Goal: Check status: Check status

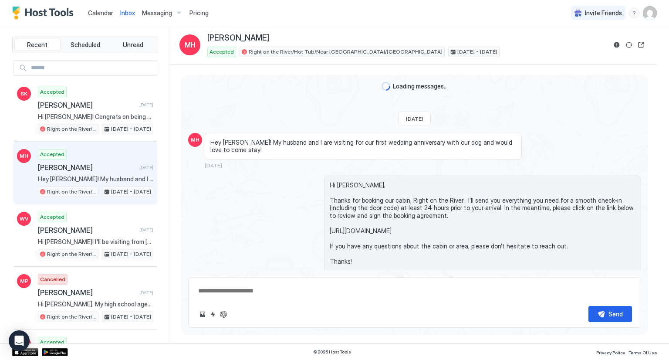
scroll to position [212, 0]
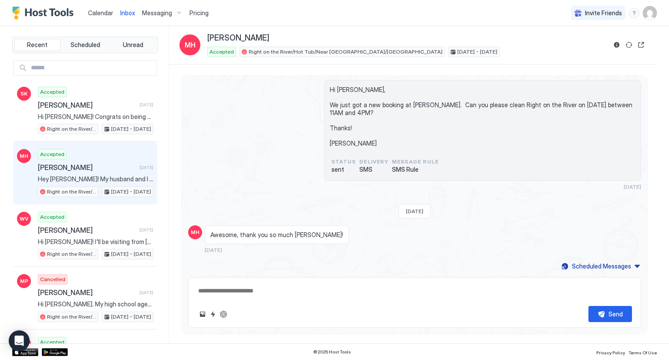
click at [106, 12] on span "Calendar" at bounding box center [100, 12] width 25 height 7
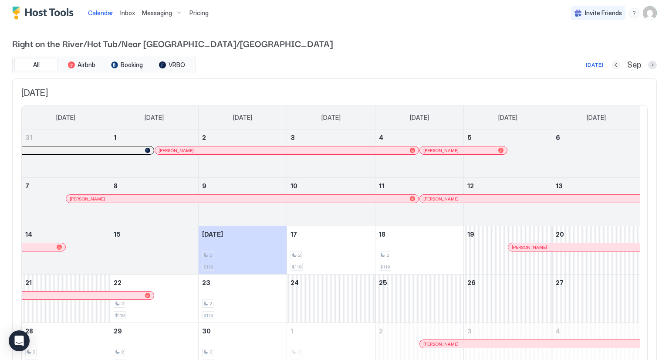
click at [611, 66] on button "Previous month" at bounding box center [615, 64] width 9 height 9
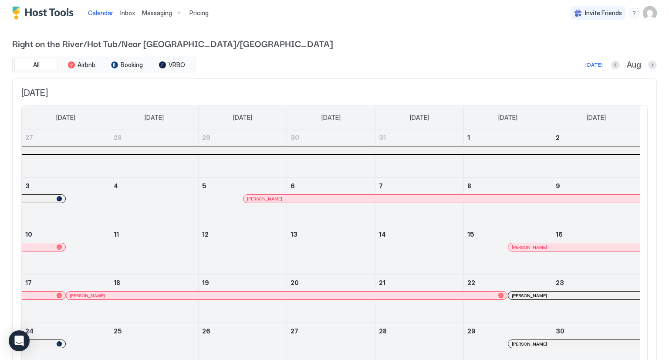
click at [404, 151] on div at bounding box center [330, 150] width 617 height 8
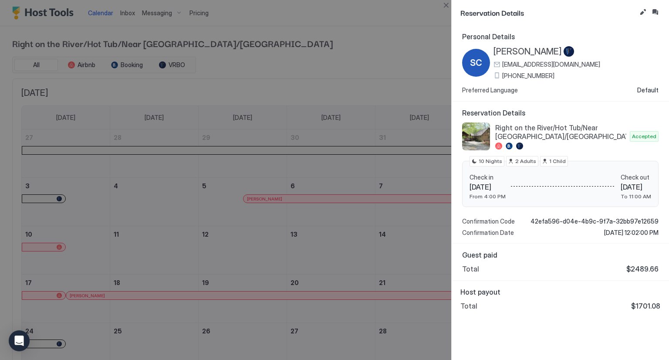
click at [410, 60] on div at bounding box center [334, 180] width 669 height 360
drag, startPoint x: 341, startPoint y: 254, endPoint x: 348, endPoint y: 235, distance: 19.8
click at [341, 254] on div at bounding box center [334, 180] width 669 height 360
click at [444, 4] on button "Close" at bounding box center [445, 5] width 10 height 10
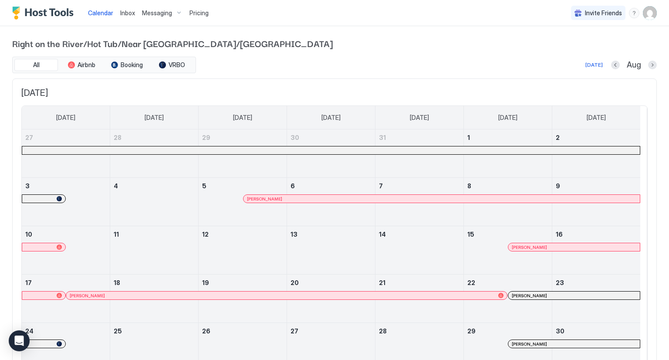
click at [573, 292] on div at bounding box center [573, 295] width 7 height 7
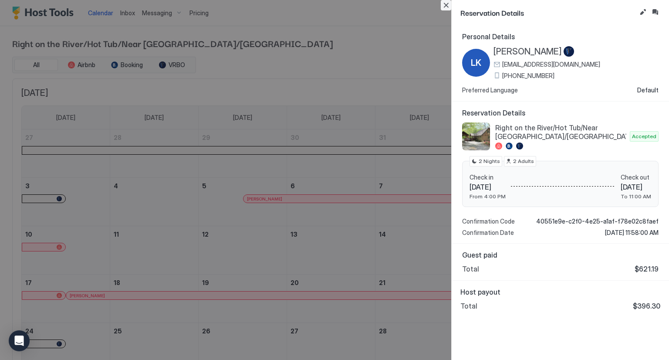
click at [447, 5] on button "Close" at bounding box center [445, 5] width 10 height 10
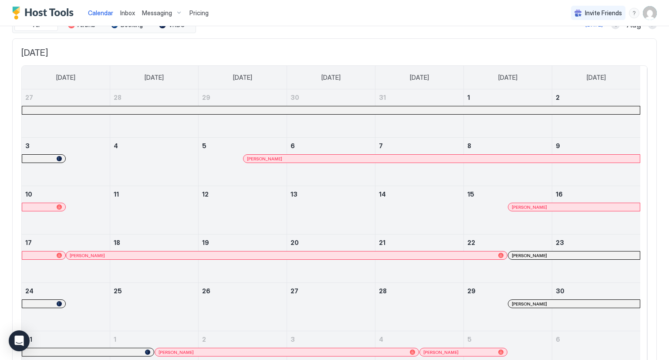
scroll to position [87, 0]
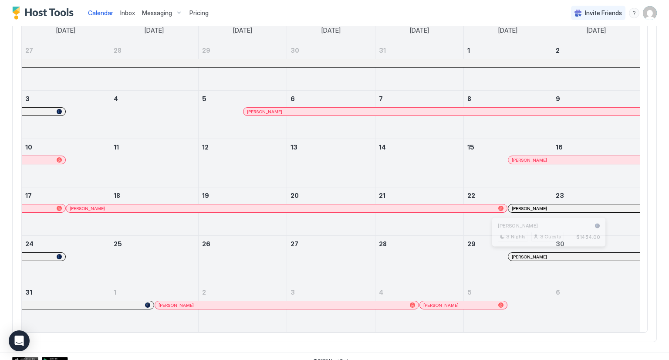
click at [544, 256] on div at bounding box center [544, 256] width 7 height 7
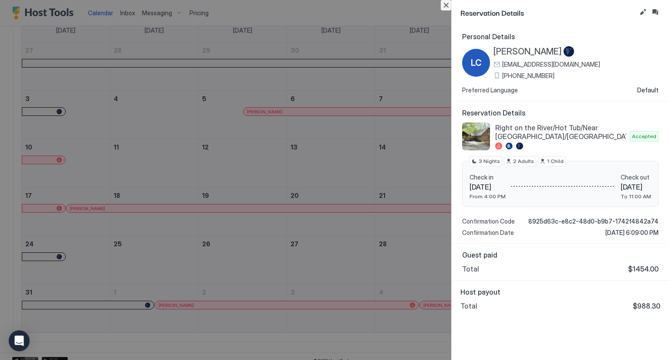
click at [440, 3] on button "Close" at bounding box center [445, 5] width 10 height 10
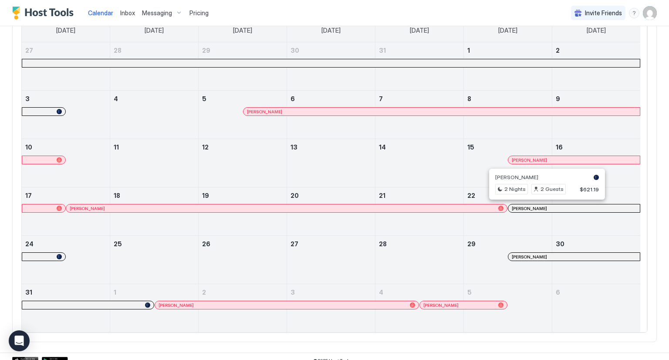
click at [543, 207] on div at bounding box center [543, 208] width 7 height 7
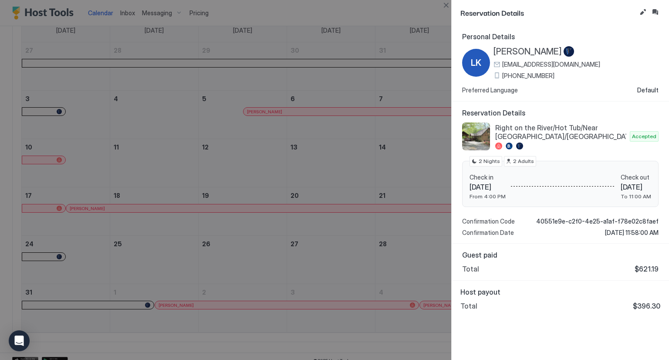
click at [389, 179] on div at bounding box center [334, 180] width 669 height 360
click at [404, 56] on div at bounding box center [334, 180] width 669 height 360
click at [447, 4] on button "Close" at bounding box center [445, 5] width 10 height 10
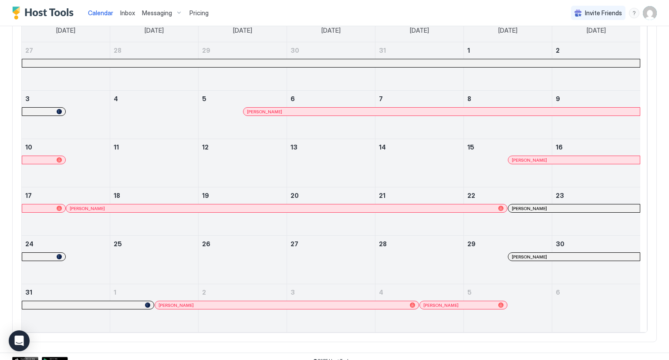
click at [434, 60] on div at bounding box center [330, 63] width 617 height 8
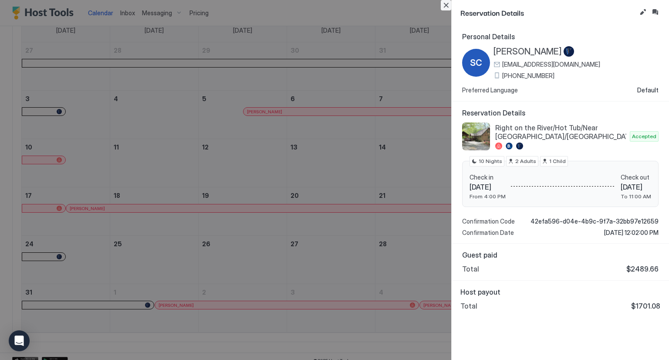
click at [443, 2] on button "Close" at bounding box center [445, 5] width 10 height 10
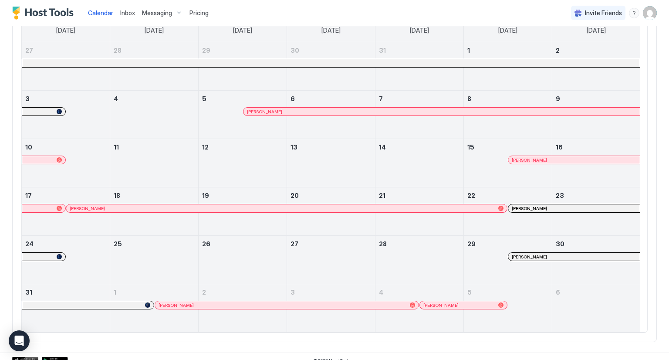
click at [530, 254] on div at bounding box center [530, 256] width 7 height 7
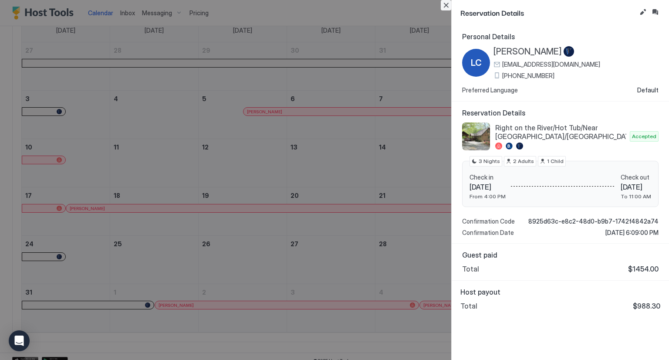
click at [444, 5] on button "Close" at bounding box center [445, 5] width 10 height 10
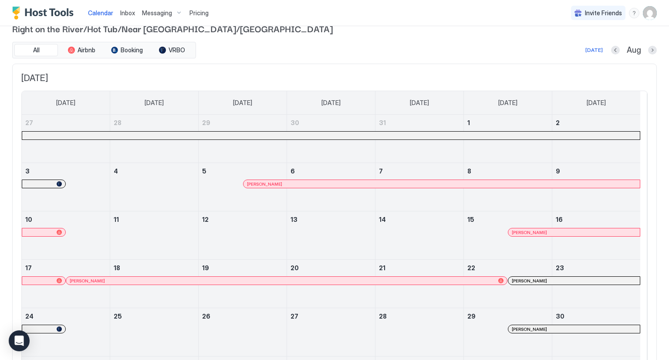
scroll to position [0, 0]
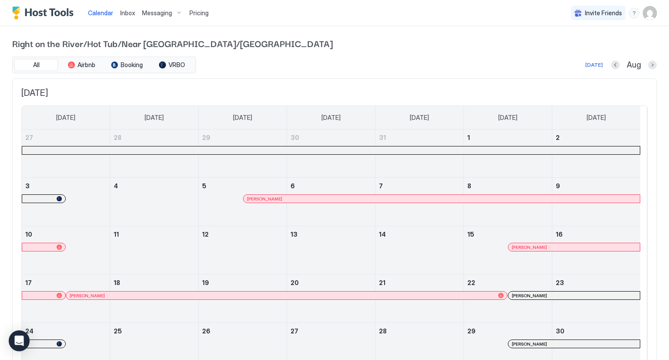
click at [611, 67] on button "Previous month" at bounding box center [615, 64] width 9 height 9
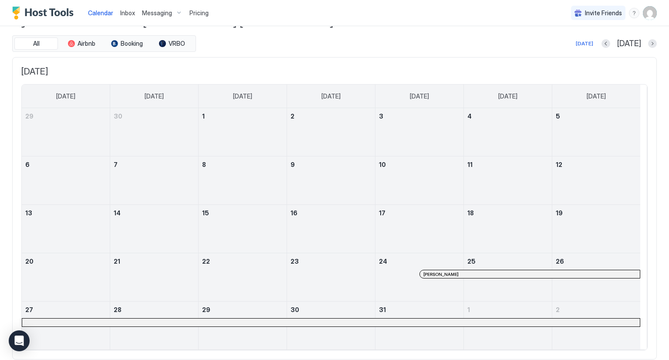
scroll to position [45, 0]
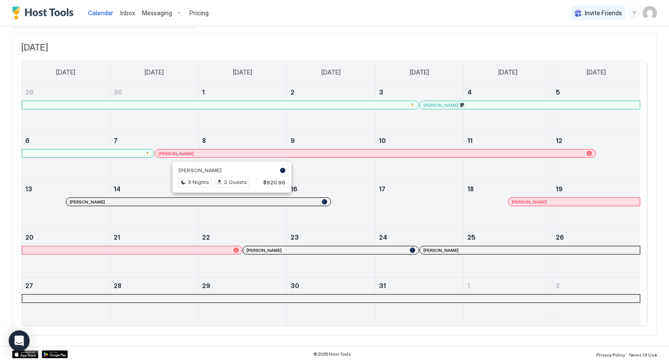
click at [228, 201] on div at bounding box center [228, 201] width 7 height 7
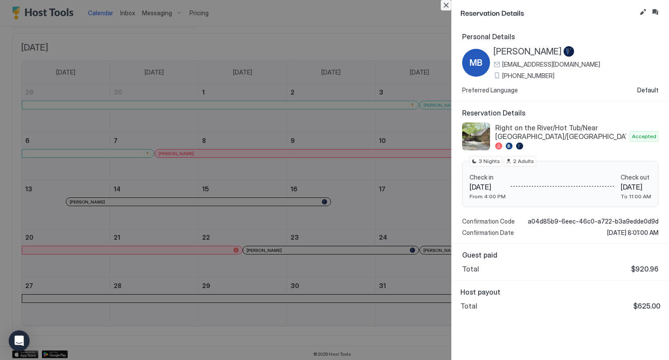
click at [445, 0] on button "Close" at bounding box center [445, 5] width 10 height 10
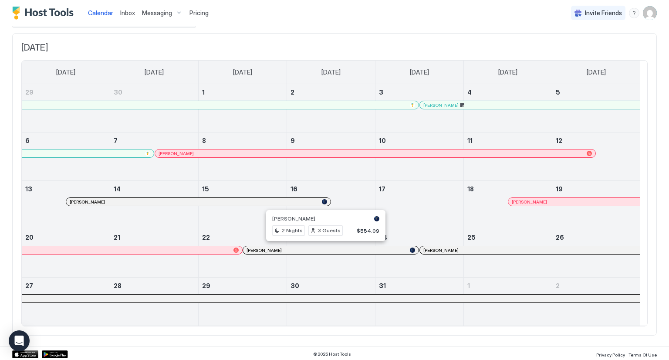
click at [322, 247] on div at bounding box center [322, 249] width 7 height 7
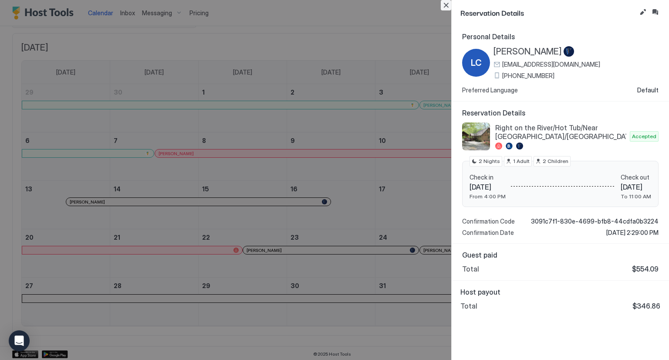
click at [443, 4] on button "Close" at bounding box center [445, 5] width 10 height 10
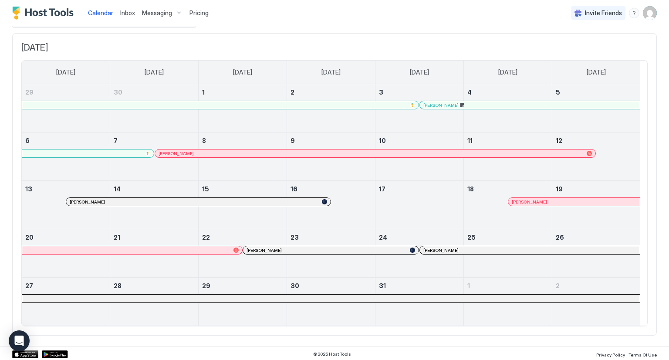
click at [360, 297] on div at bounding box center [330, 298] width 617 height 8
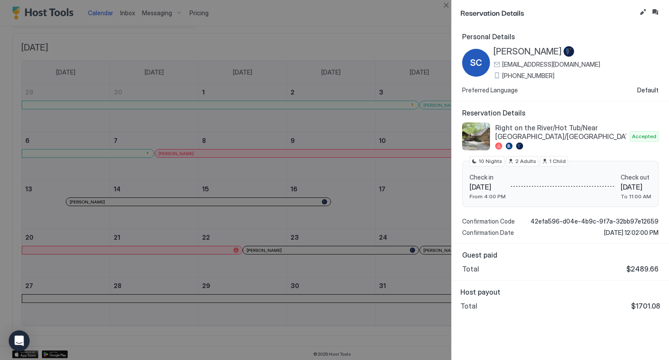
click at [360, 297] on div at bounding box center [334, 180] width 669 height 360
click at [383, 181] on div at bounding box center [334, 180] width 669 height 360
click at [446, 3] on button "Close" at bounding box center [445, 5] width 10 height 10
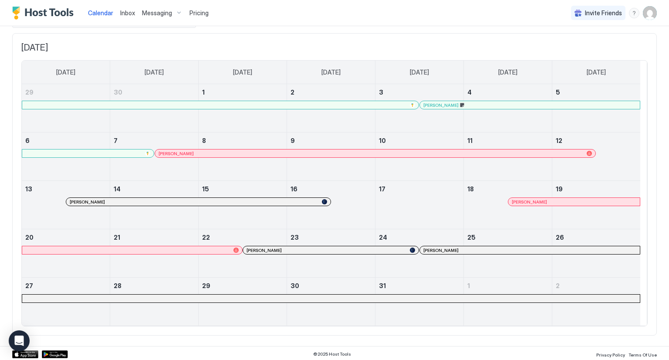
scroll to position [2, 0]
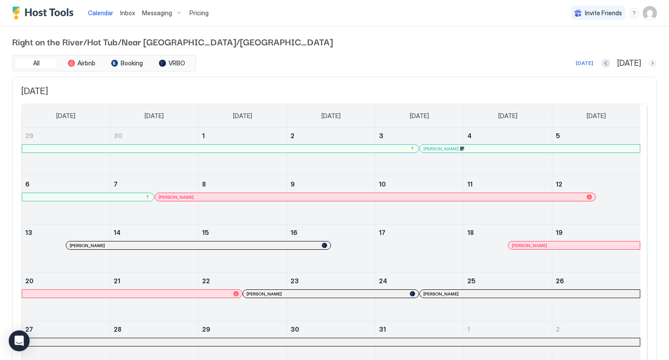
click at [648, 64] on button "Next month" at bounding box center [652, 63] width 9 height 9
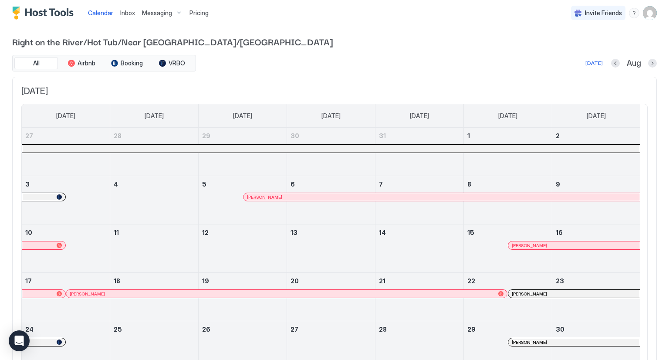
click at [540, 150] on div at bounding box center [330, 148] width 617 height 8
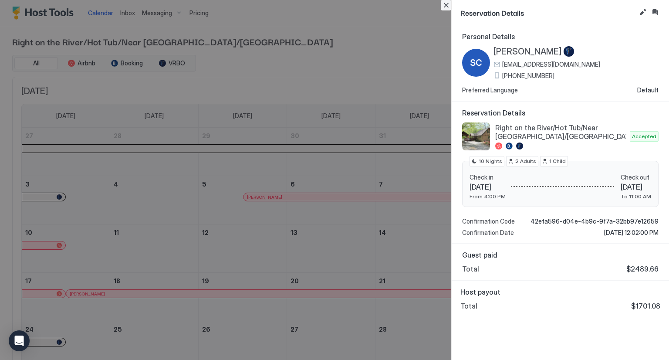
click at [449, 1] on button "Close" at bounding box center [445, 5] width 10 height 10
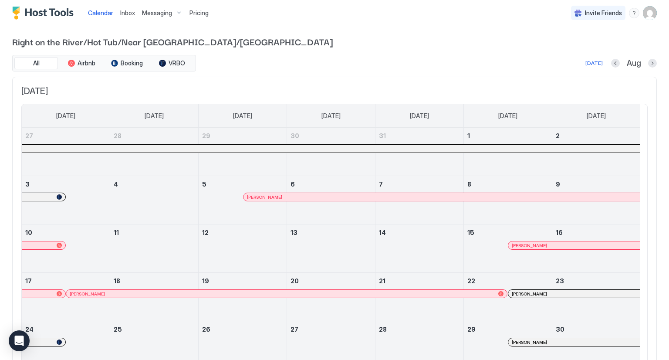
click at [567, 294] on div at bounding box center [567, 293] width 7 height 7
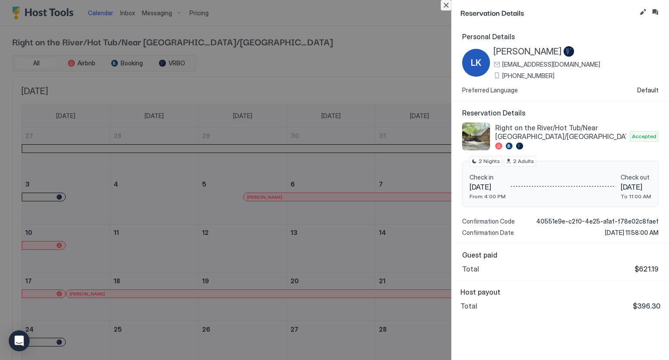
click at [445, 5] on button "Close" at bounding box center [445, 5] width 10 height 10
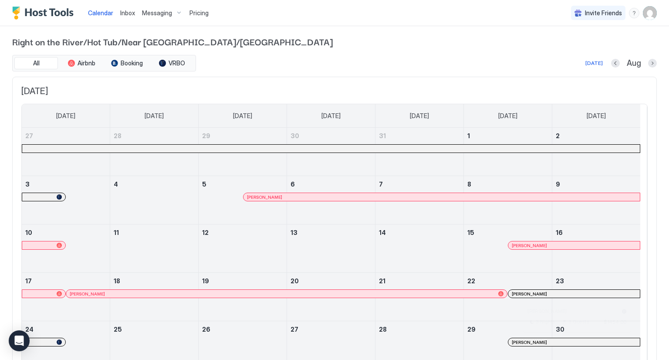
click at [573, 340] on div at bounding box center [573, 341] width 7 height 7
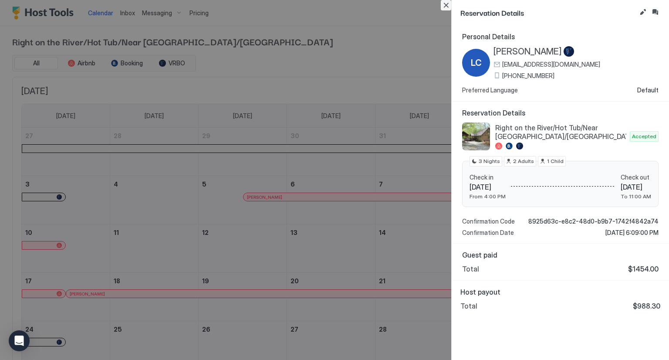
click at [447, 3] on button "Close" at bounding box center [445, 5] width 10 height 10
